Goal: Information Seeking & Learning: Understand process/instructions

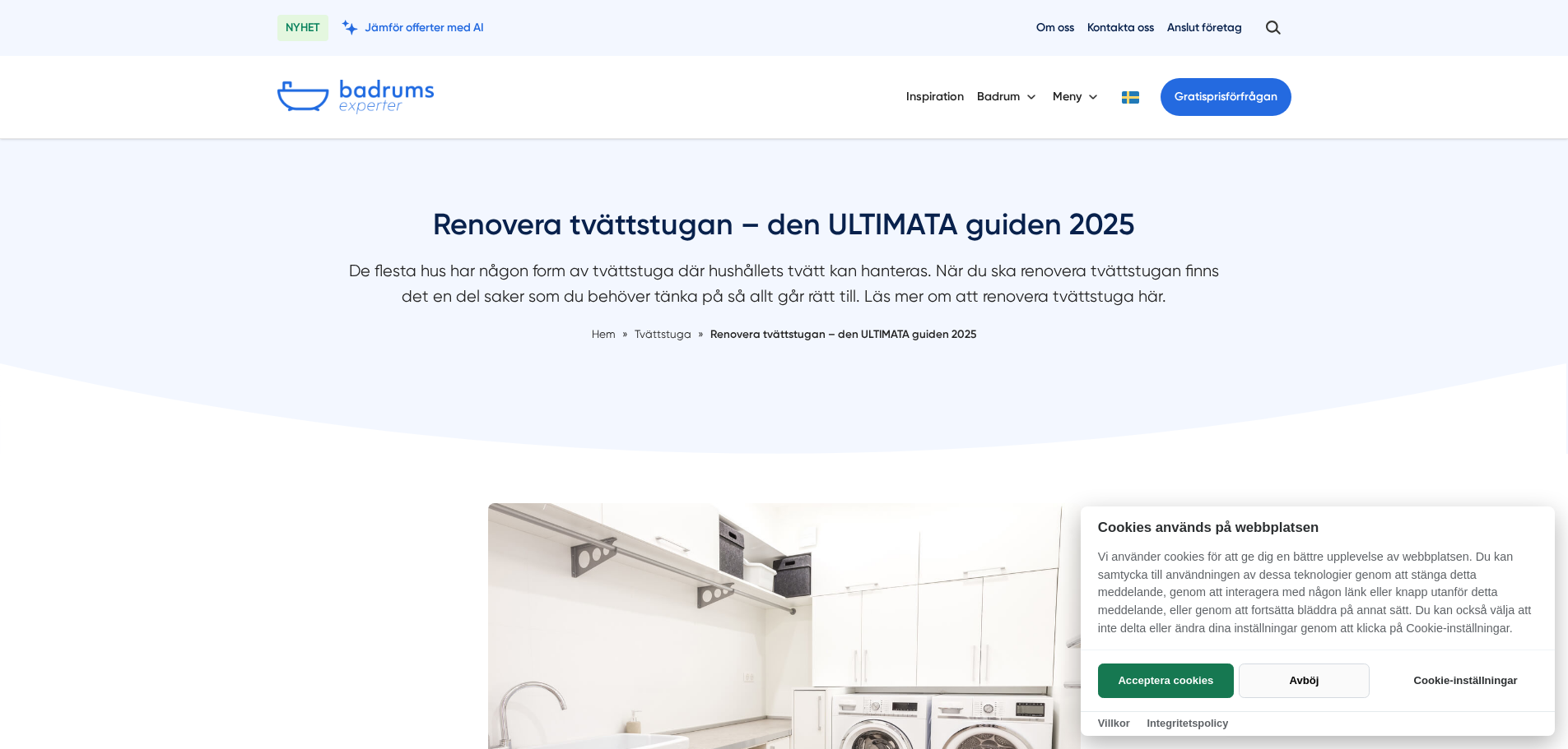
click at [1285, 684] on button "Avböj" at bounding box center [1305, 681] width 131 height 35
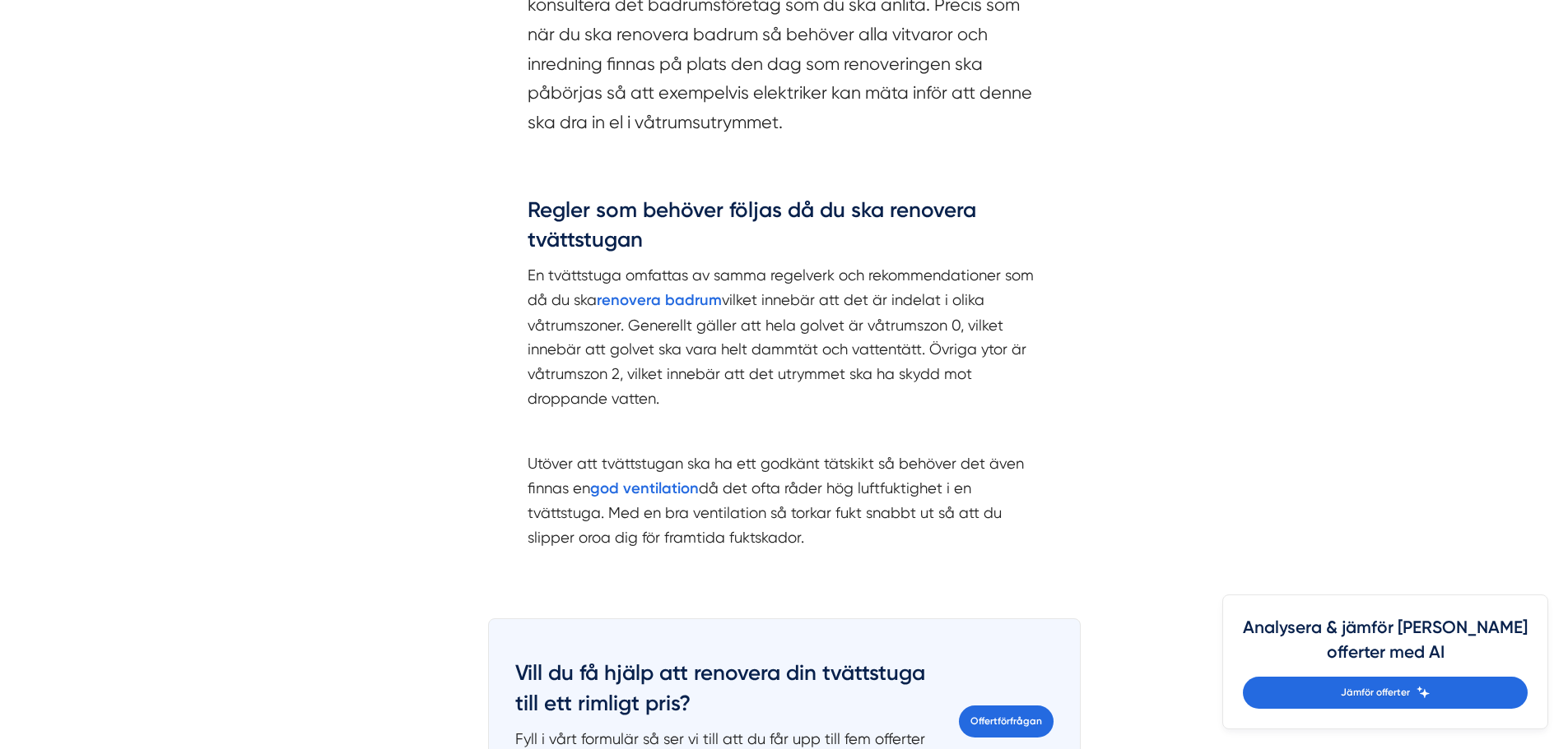
scroll to position [1645, 0]
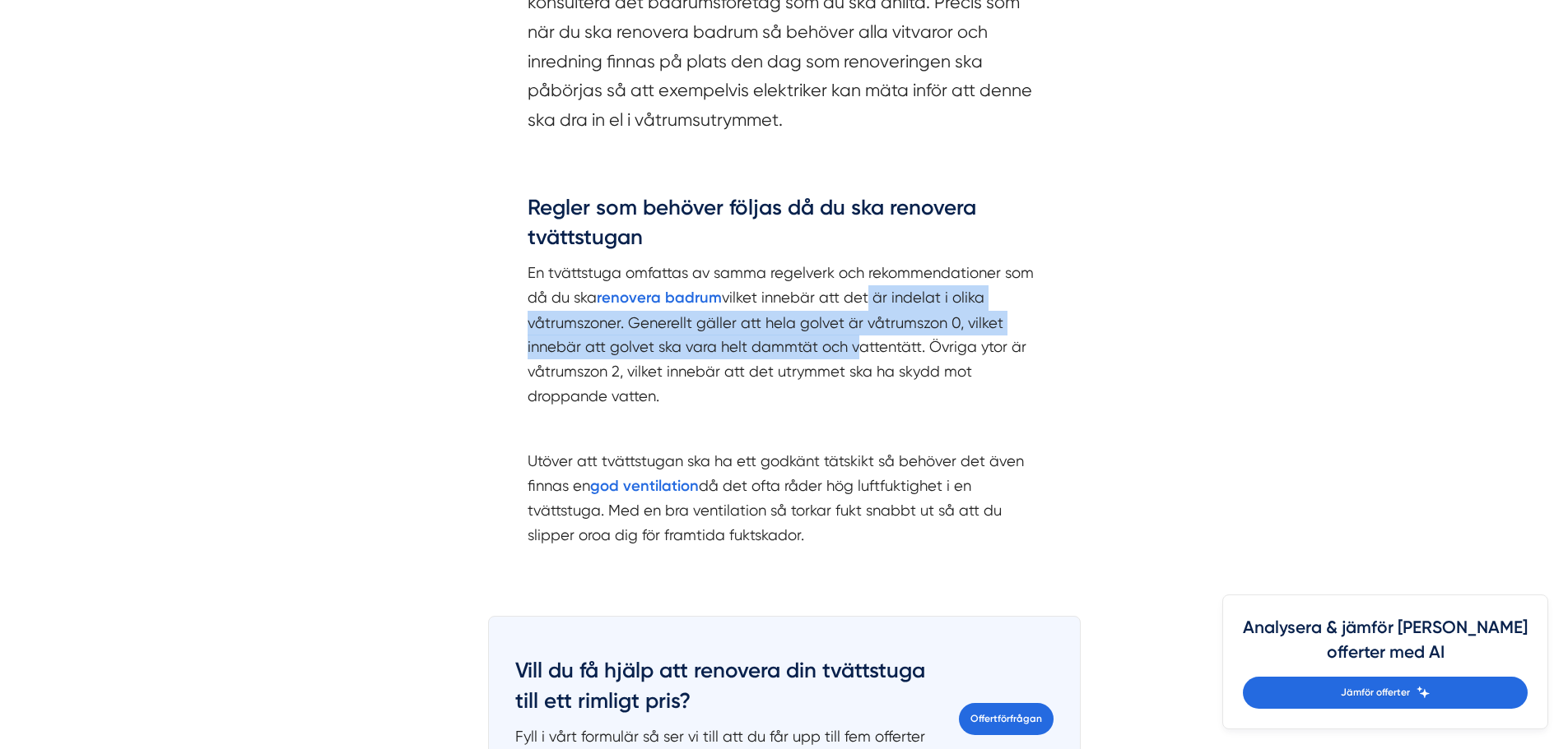
drag, startPoint x: 864, startPoint y: 302, endPoint x: 852, endPoint y: 358, distance: 57.3
click at [852, 358] on p "En tvättstuga omfattas av samma regelverk och rekommendationer som då du ska re…" at bounding box center [784, 334] width 513 height 147
drag, startPoint x: 647, startPoint y: 328, endPoint x: 929, endPoint y: 344, distance: 282.5
click at [929, 344] on p "En tvättstuga omfattas av samma regelverk och rekommendationer som då du ska re…" at bounding box center [784, 334] width 513 height 147
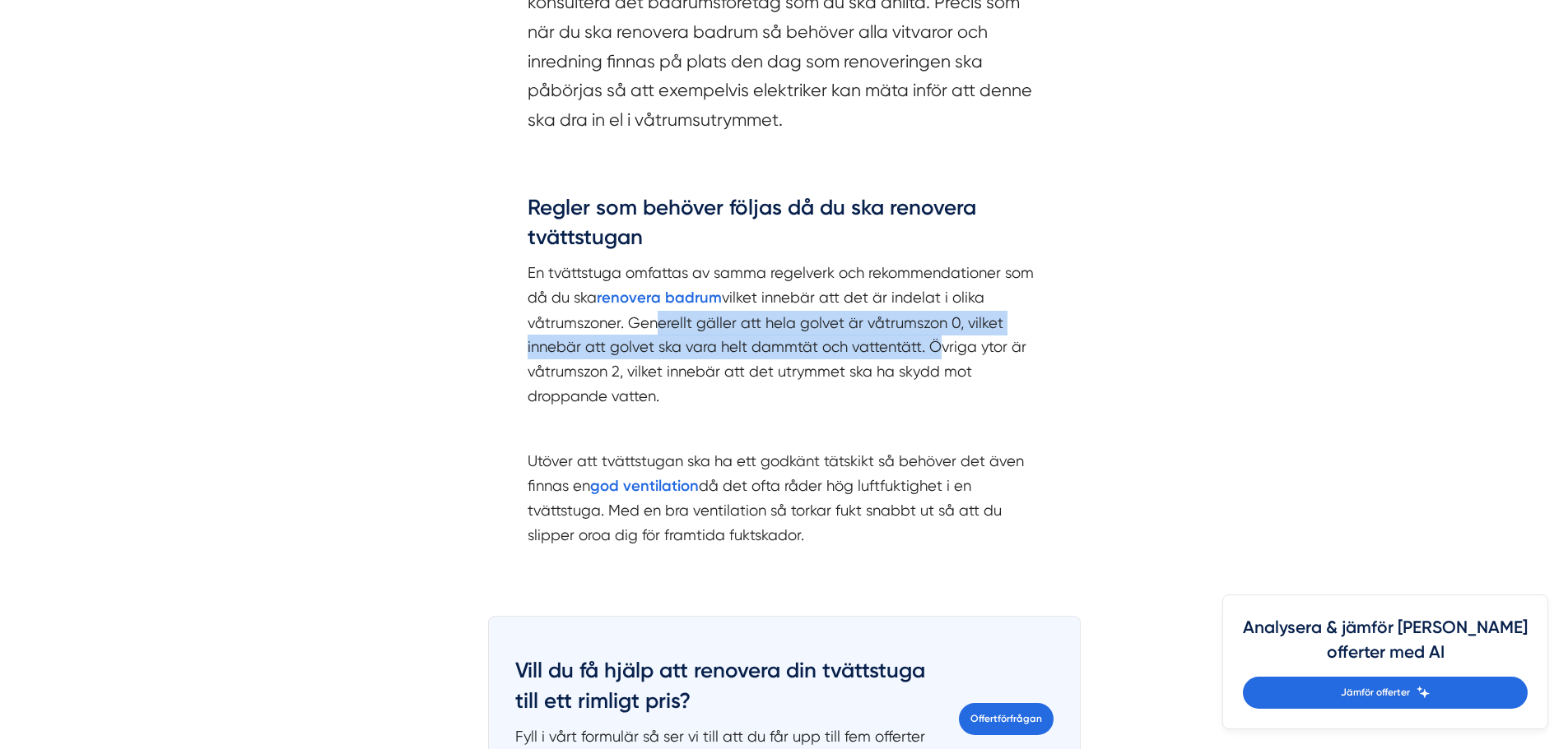
click at [929, 344] on p "En tvättstuga omfattas av samma regelverk och rekommendationer som då du ska re…" at bounding box center [784, 334] width 513 height 147
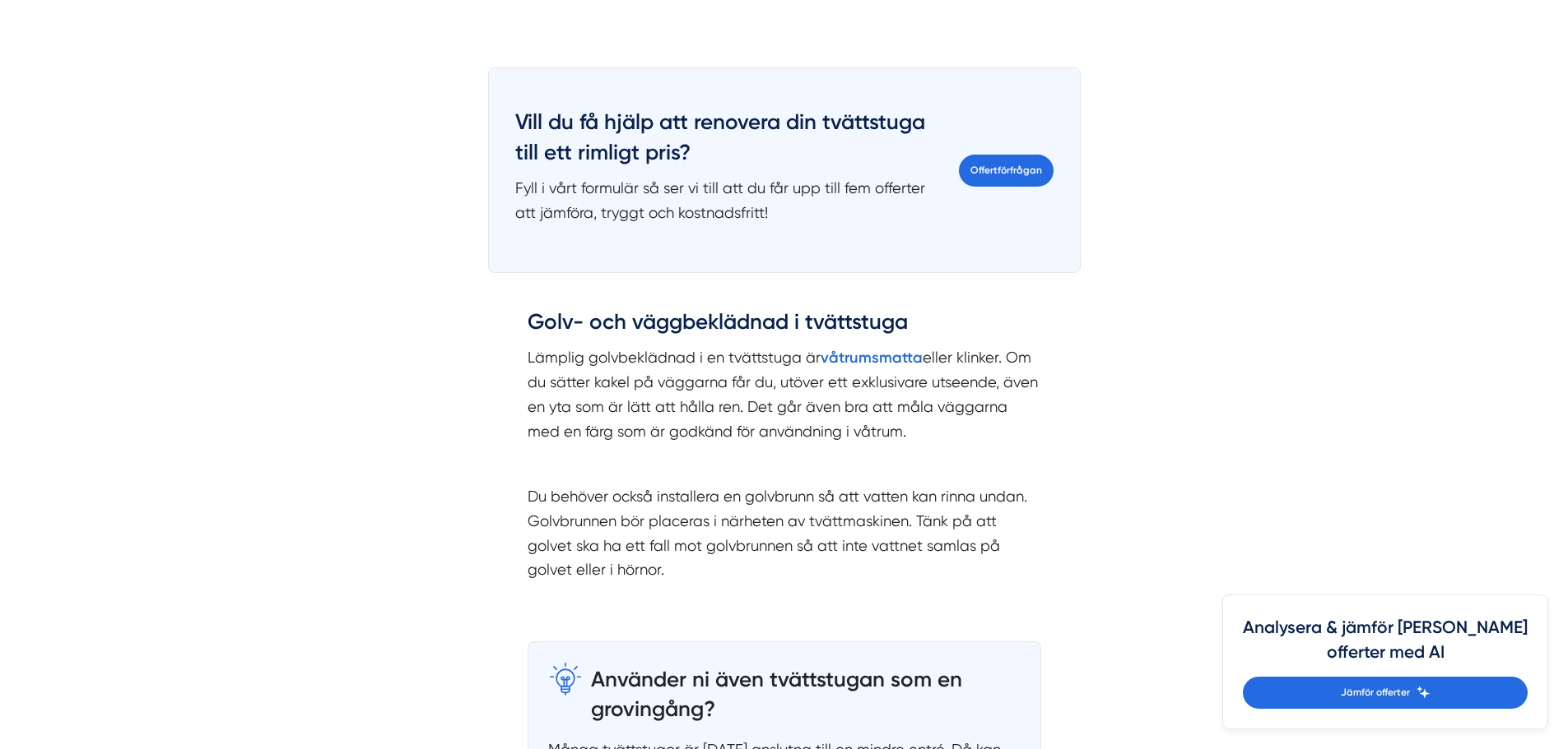
scroll to position [2221, 0]
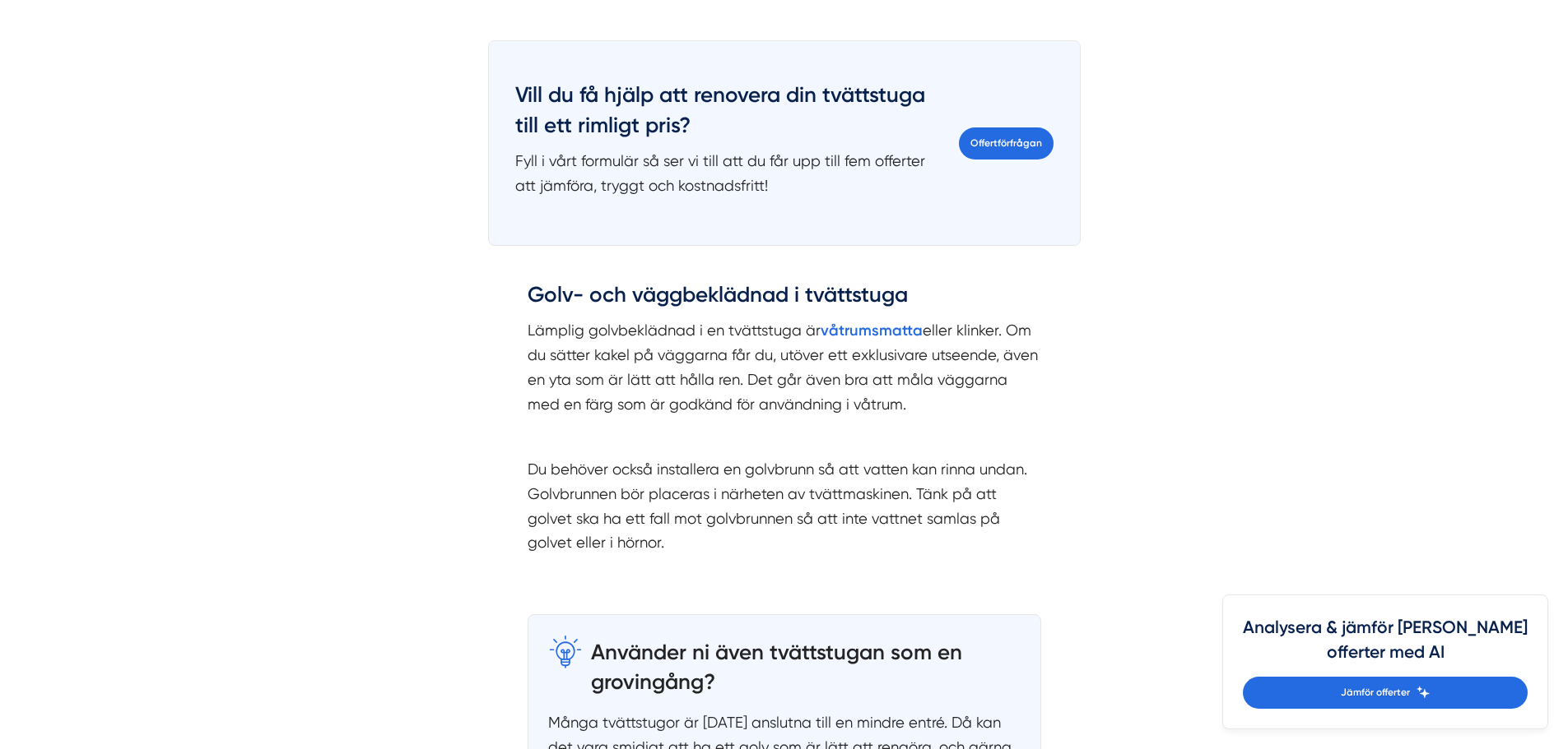
click at [571, 361] on p "Lämplig golvbeklädnad i en tvättstuga är våtrumsmatta eller klinker. Om du sätt…" at bounding box center [784, 368] width 513 height 99
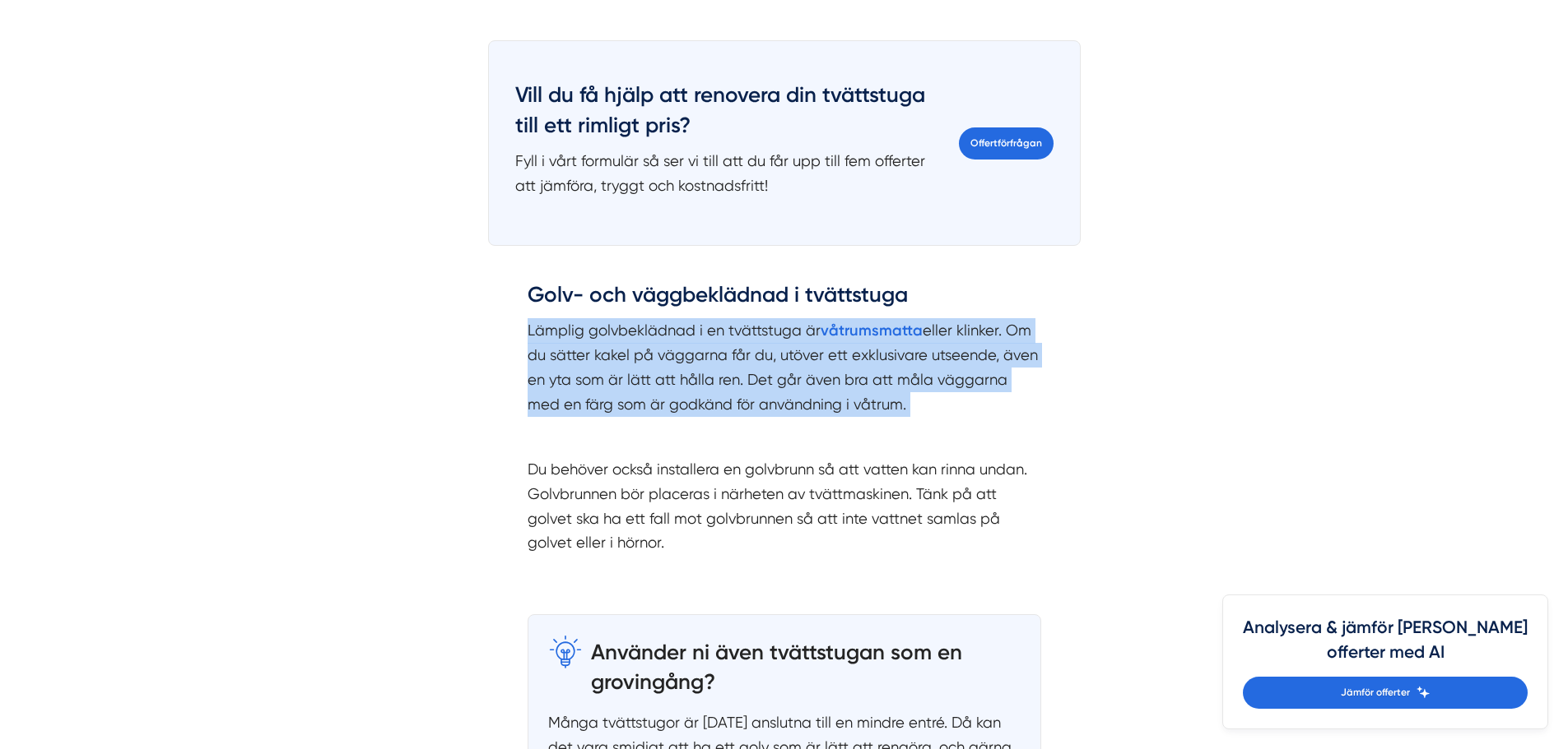
click at [571, 361] on p "Lämplig golvbeklädnad i en tvättstuga är våtrumsmatta eller klinker. Om du sätt…" at bounding box center [784, 368] width 513 height 99
click at [529, 418] on div "Golv- och väggbeklädnad i tvättstuga Lämplig golvbeklädnad i en tvättstuga är v…" at bounding box center [784, 418] width 513 height 274
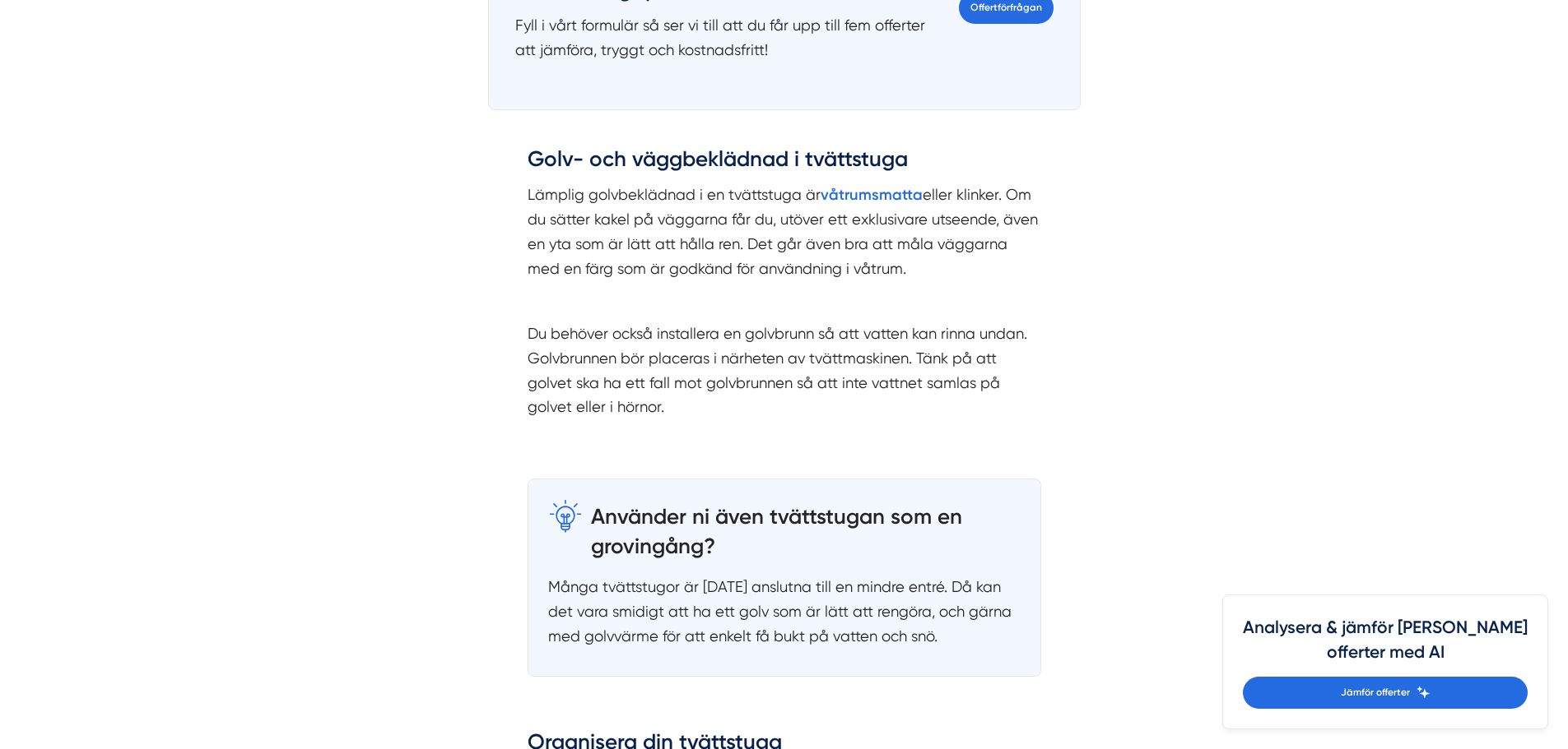
scroll to position [2386, 0]
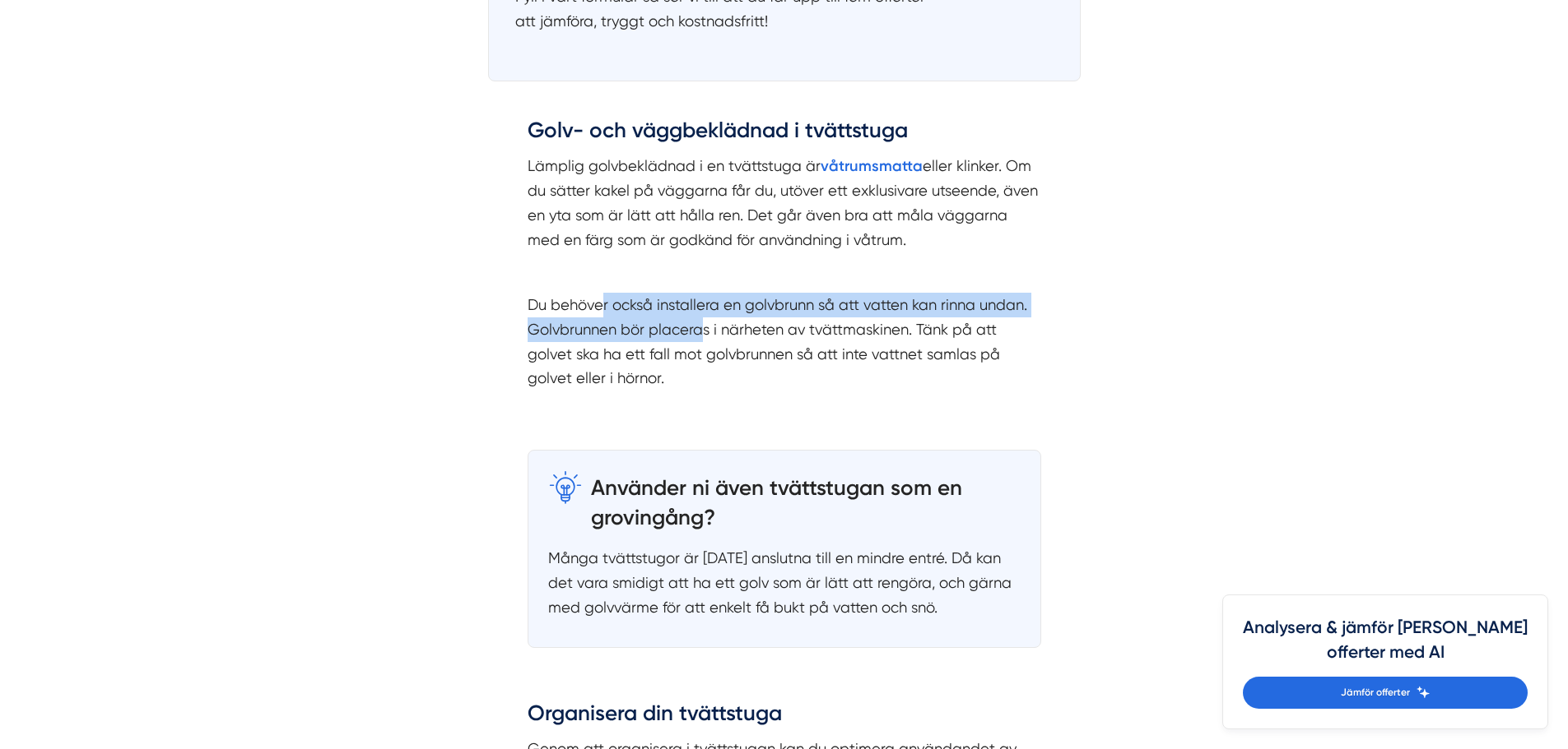
drag, startPoint x: 607, startPoint y: 297, endPoint x: 726, endPoint y: 346, distance: 128.7
click at [715, 343] on p "Du behöver också installera en golvbrunn så att vatten kan rinna undan. Golvbru…" at bounding box center [784, 342] width 513 height 98
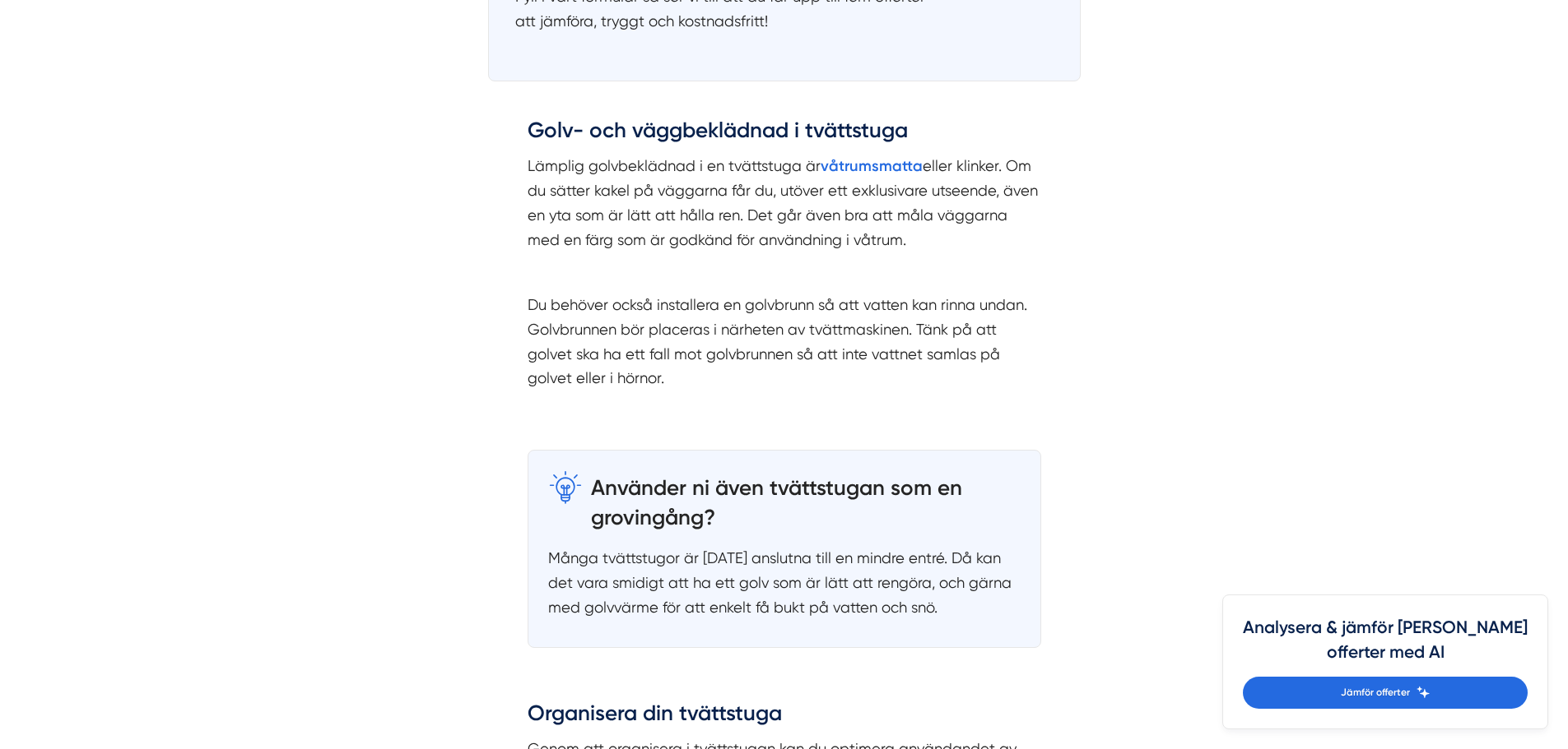
click at [726, 346] on p "Du behöver också installera en golvbrunn så att vatten kan rinna undan. Golvbru…" at bounding box center [784, 342] width 513 height 98
click at [577, 354] on p "Du behöver också installera en golvbrunn så att vatten kan rinna undan. Golvbru…" at bounding box center [784, 342] width 513 height 98
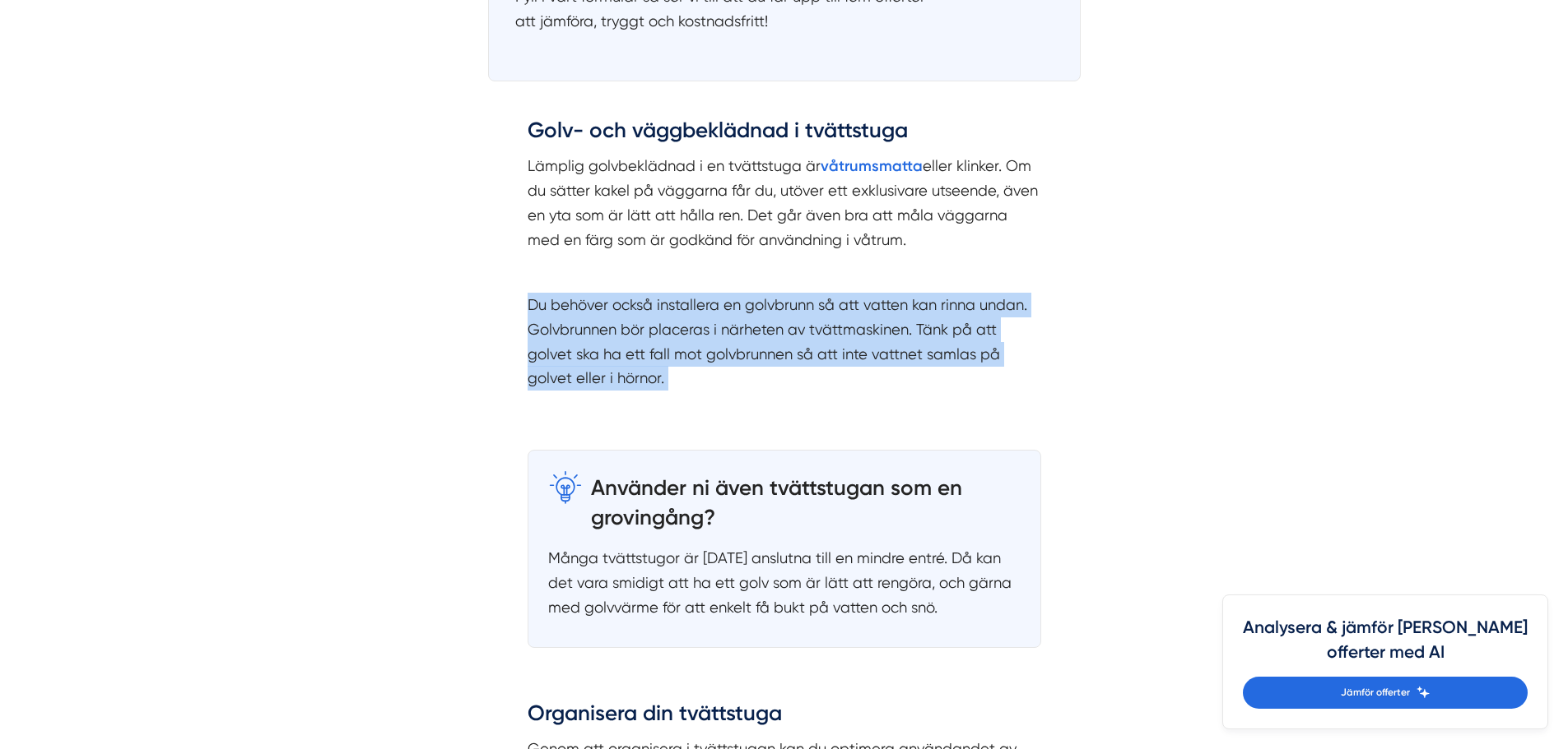
click at [577, 354] on p "Du behöver också installera en golvbrunn så att vatten kan rinna undan. Golvbru…" at bounding box center [784, 342] width 513 height 98
click at [502, 362] on div "Golv- och väggbeklädnad i tvättstuga Lämplig golvbeklädnad i en tvättstuga är v…" at bounding box center [784, 258] width 593 height 334
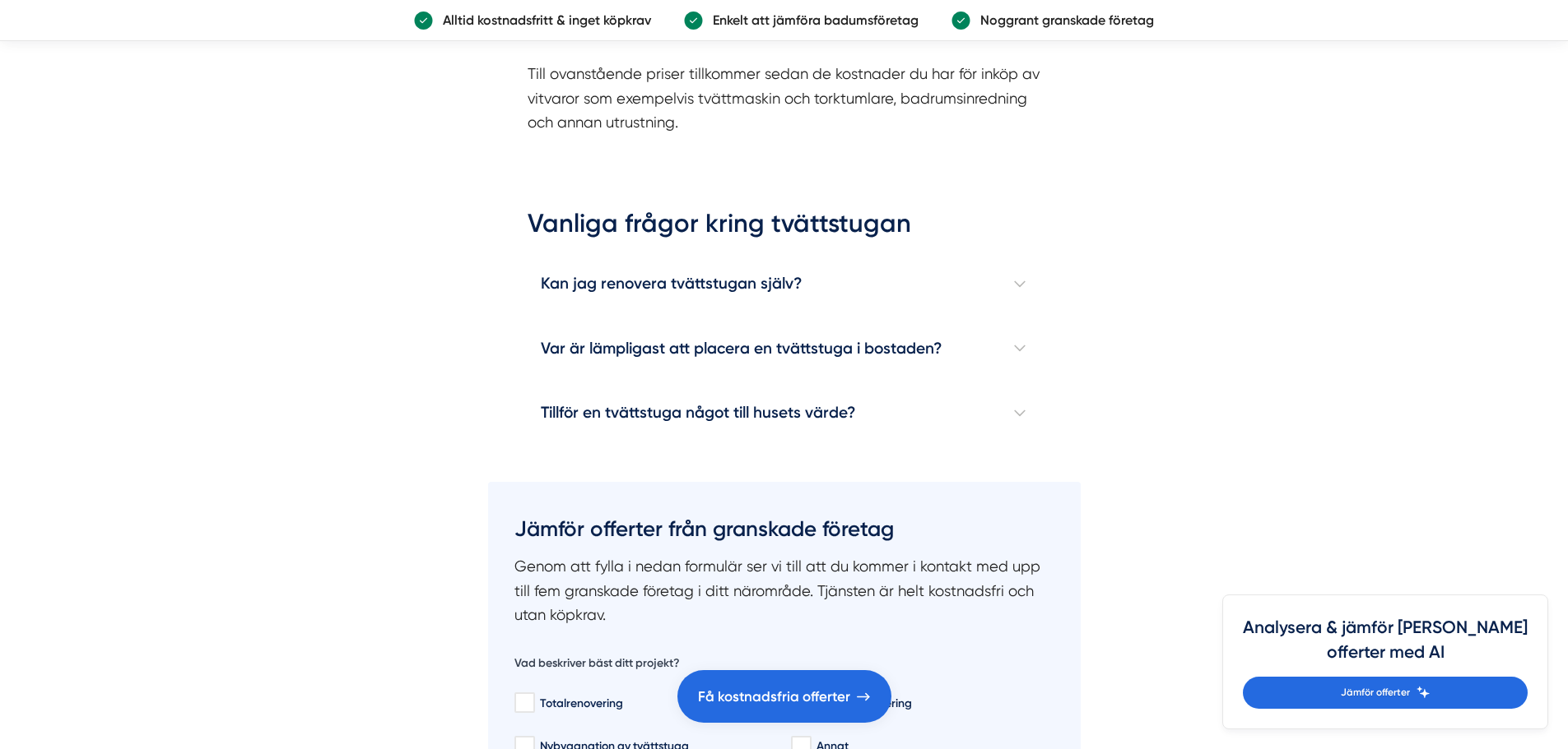
scroll to position [5347, 0]
